Goal: Entertainment & Leisure: Consume media (video, audio)

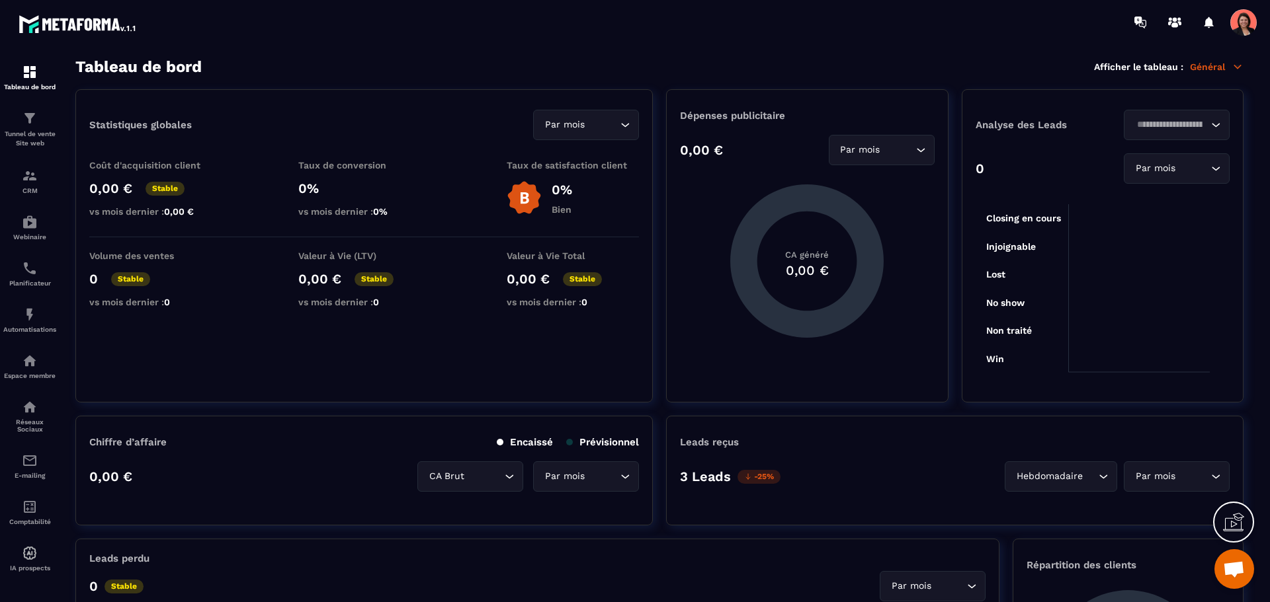
scroll to position [1832, 0]
click at [29, 220] on img at bounding box center [30, 222] width 16 height 16
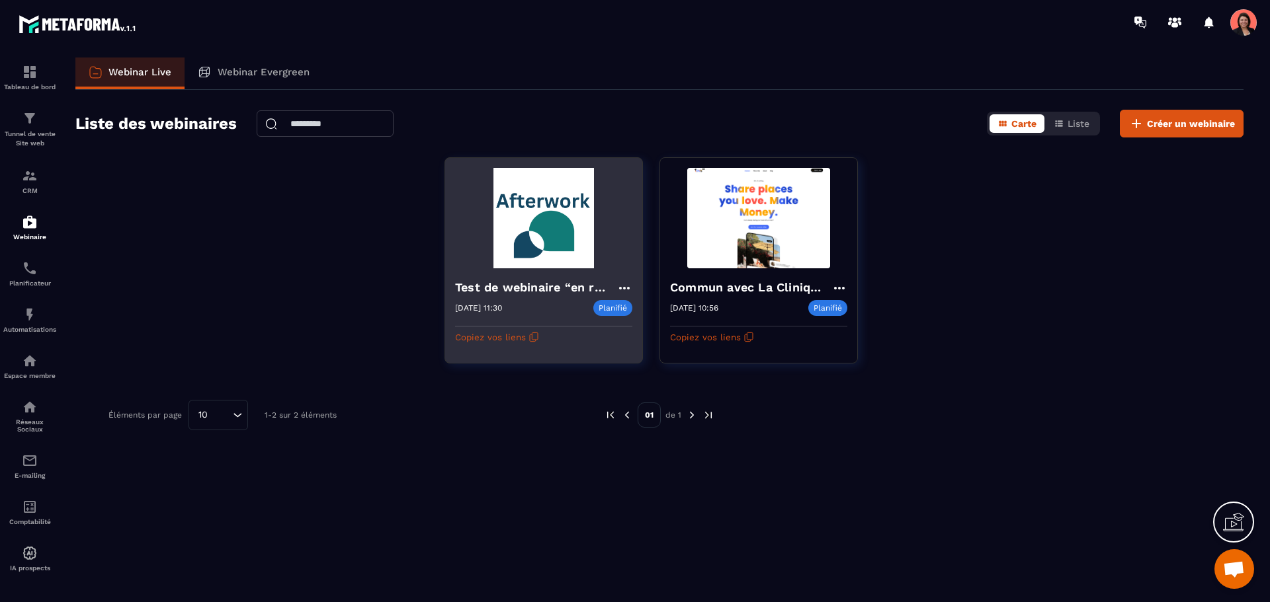
click at [624, 289] on icon at bounding box center [624, 288] width 11 height 3
click at [583, 310] on button "Modifier" at bounding box center [584, 315] width 86 height 24
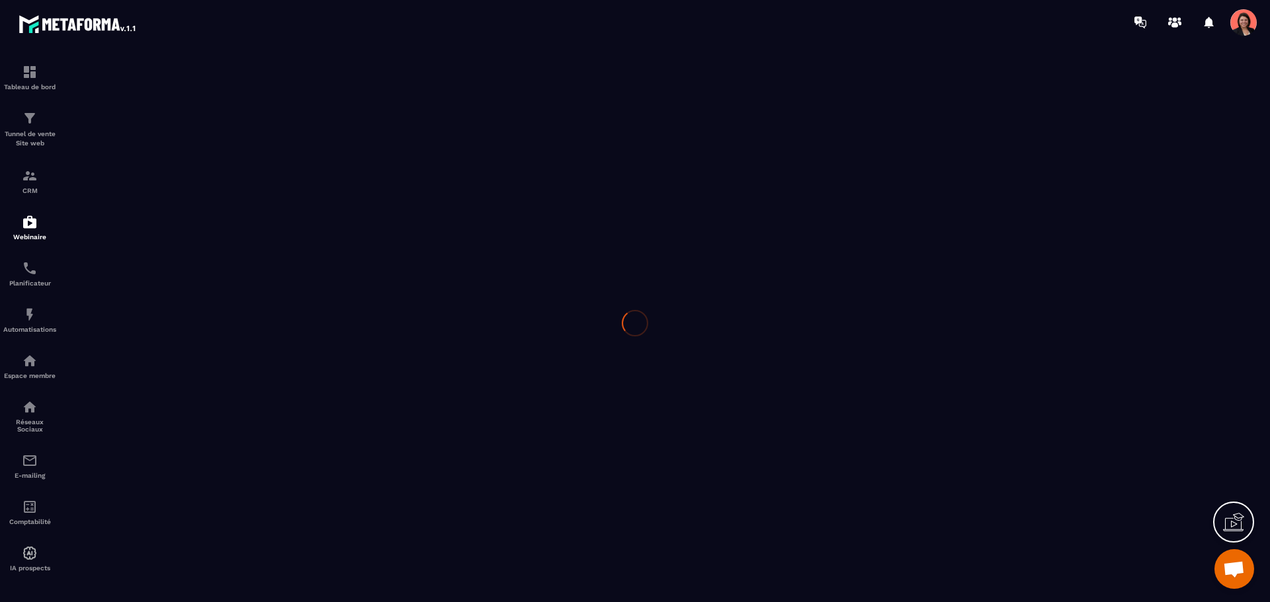
type input "**********"
type textarea "**********"
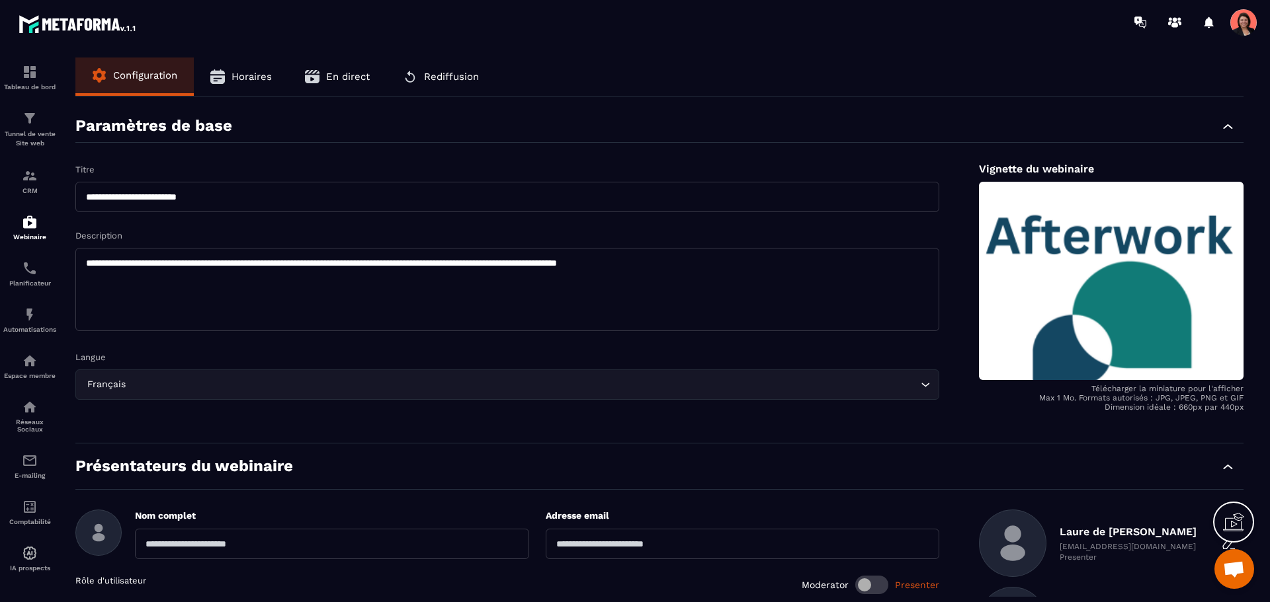
click at [263, 72] on span "Horaires" at bounding box center [251, 77] width 40 height 12
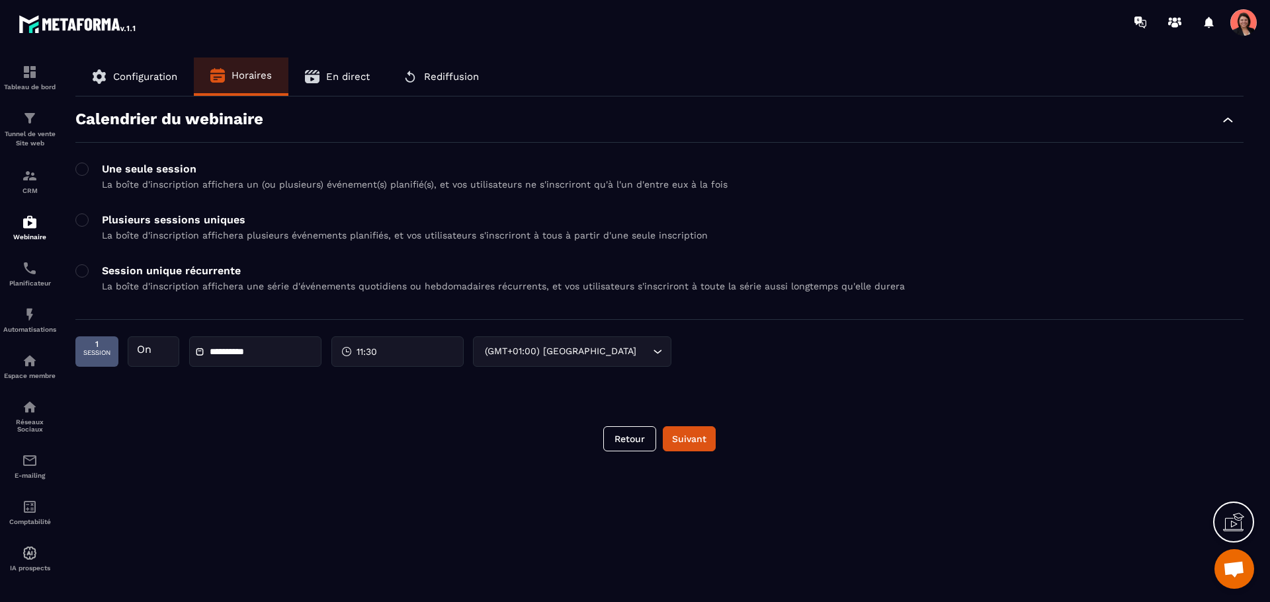
click at [343, 78] on span "En direct" at bounding box center [348, 77] width 44 height 12
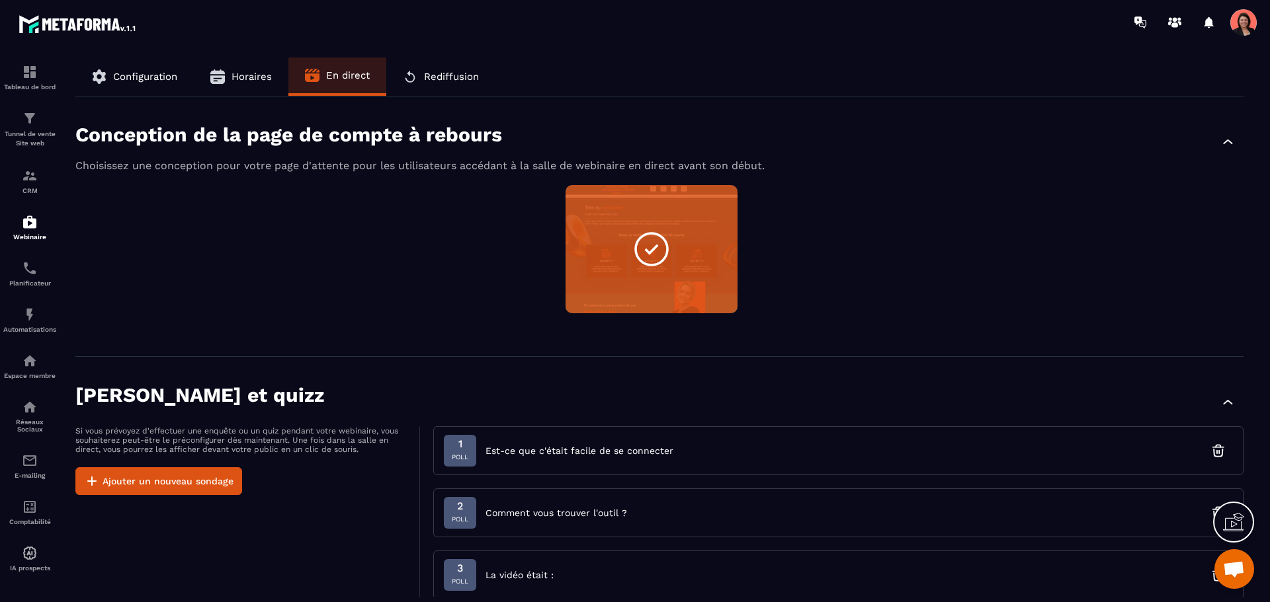
click at [456, 83] on button "Rediffusion" at bounding box center [440, 77] width 109 height 38
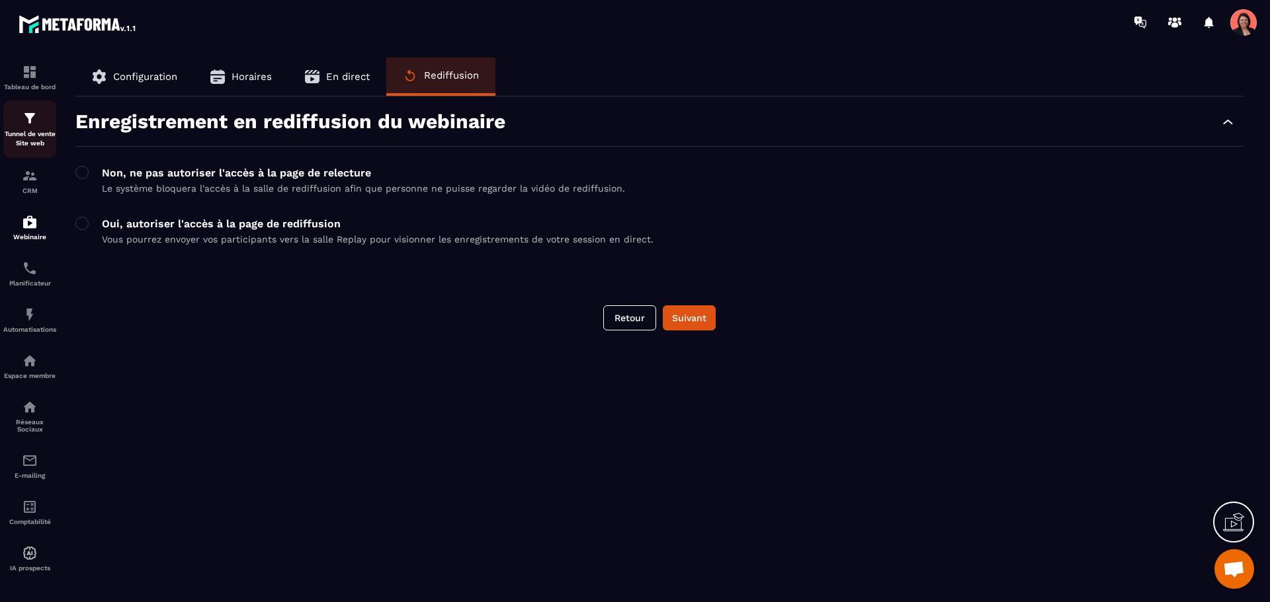
click at [32, 120] on img at bounding box center [30, 118] width 16 height 16
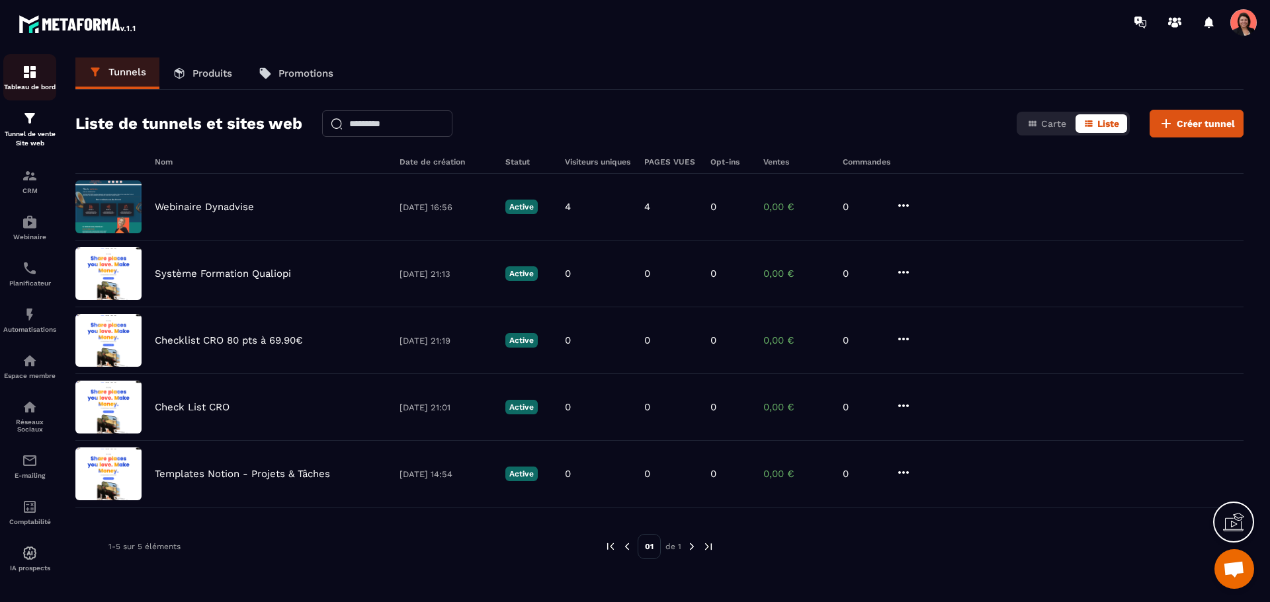
click at [24, 73] on img at bounding box center [30, 72] width 16 height 16
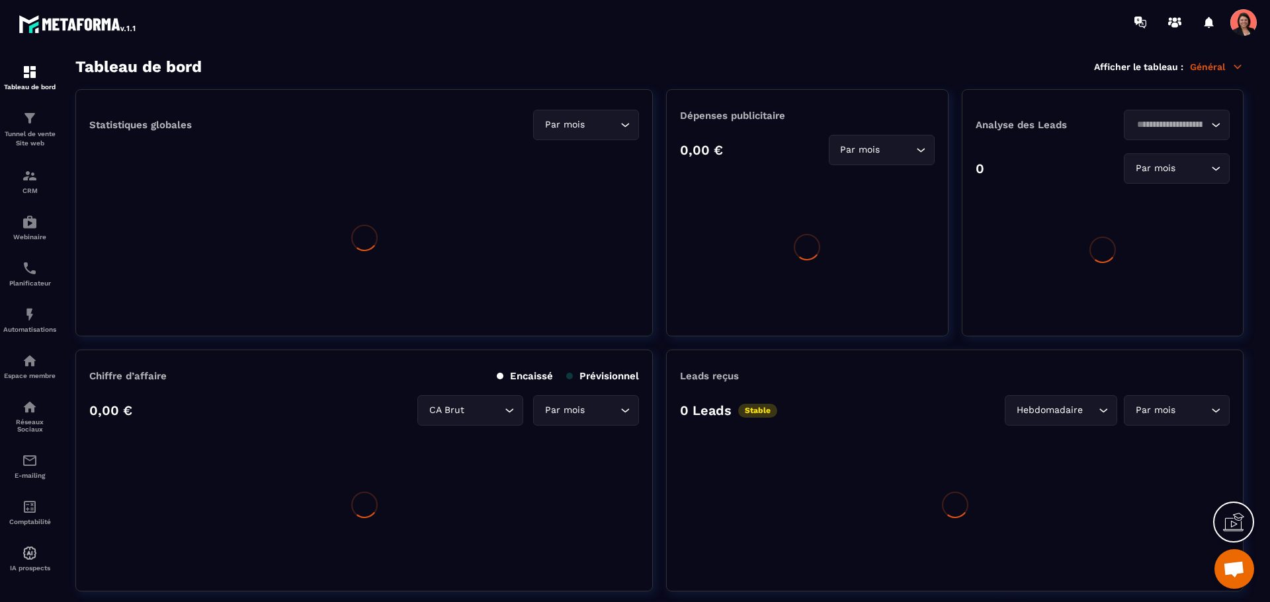
click at [1229, 68] on p "Général" at bounding box center [1216, 67] width 54 height 12
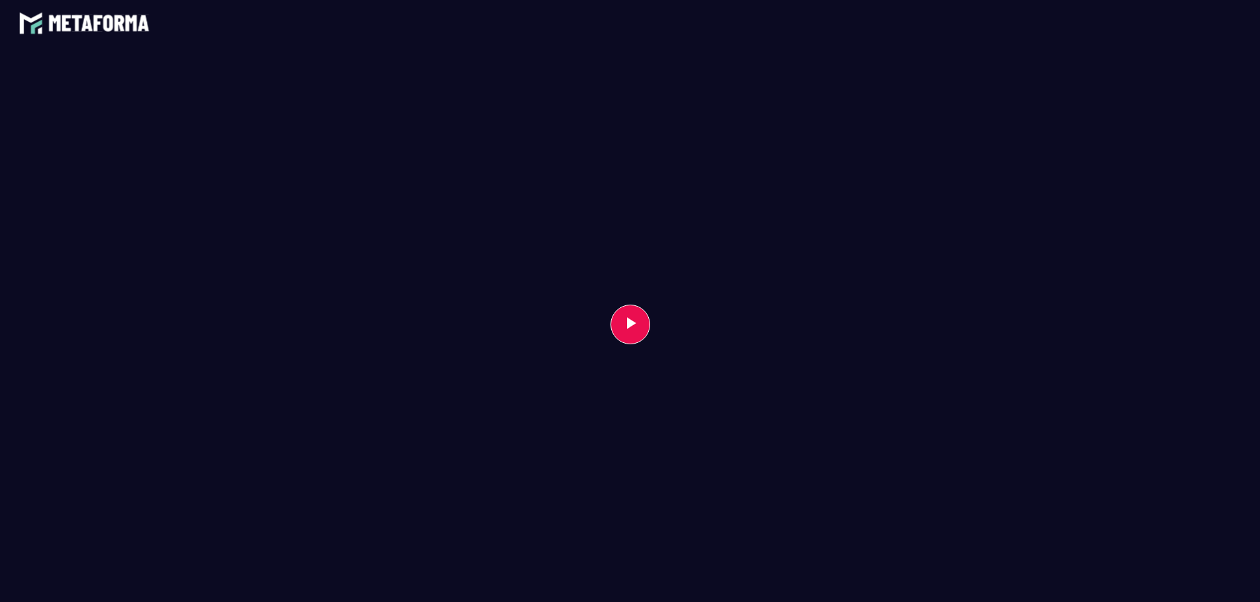
click at [642, 305] on button "Play Video" at bounding box center [630, 325] width 40 height 40
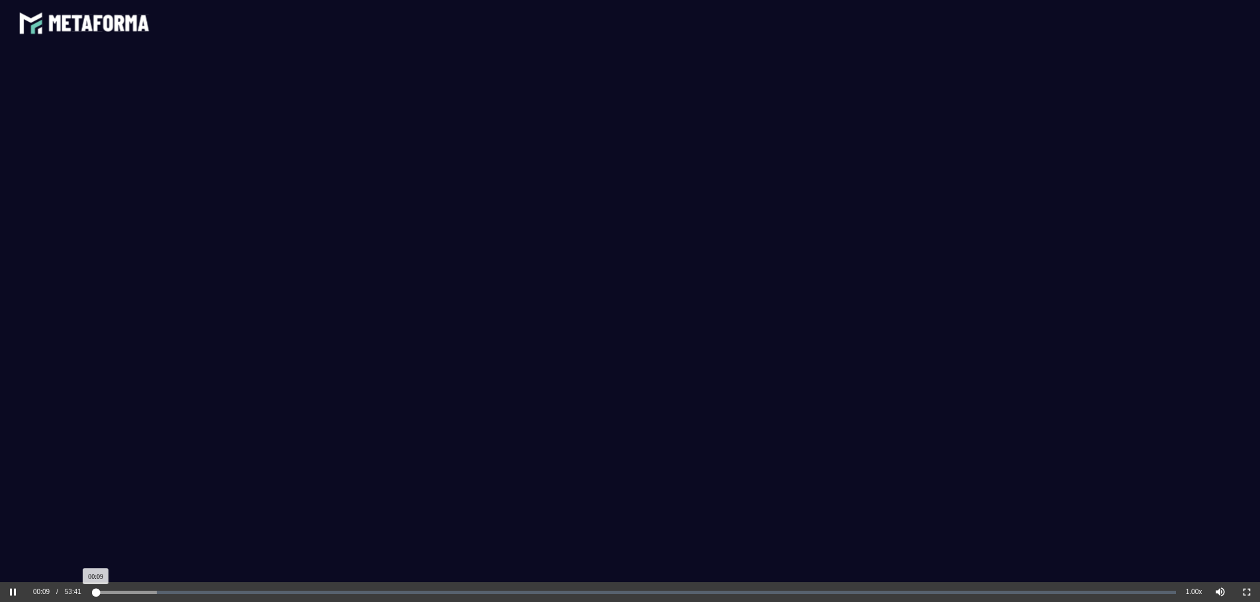
click at [528, 588] on div "Loaded: 0% Progress: 0.29%" at bounding box center [634, 593] width 1092 height 20
click at [124, 589] on div "Loaded: 0% Progress: 0.32%" at bounding box center [634, 593] width 1092 height 20
click at [125, 594] on div "Loaded: 0% Progress: 0.34%" at bounding box center [634, 592] width 1082 height 3
click at [161, 592] on div "Loaded: 0% Progress: 3.17%" at bounding box center [634, 592] width 1082 height 3
